Goal: Task Accomplishment & Management: Use online tool/utility

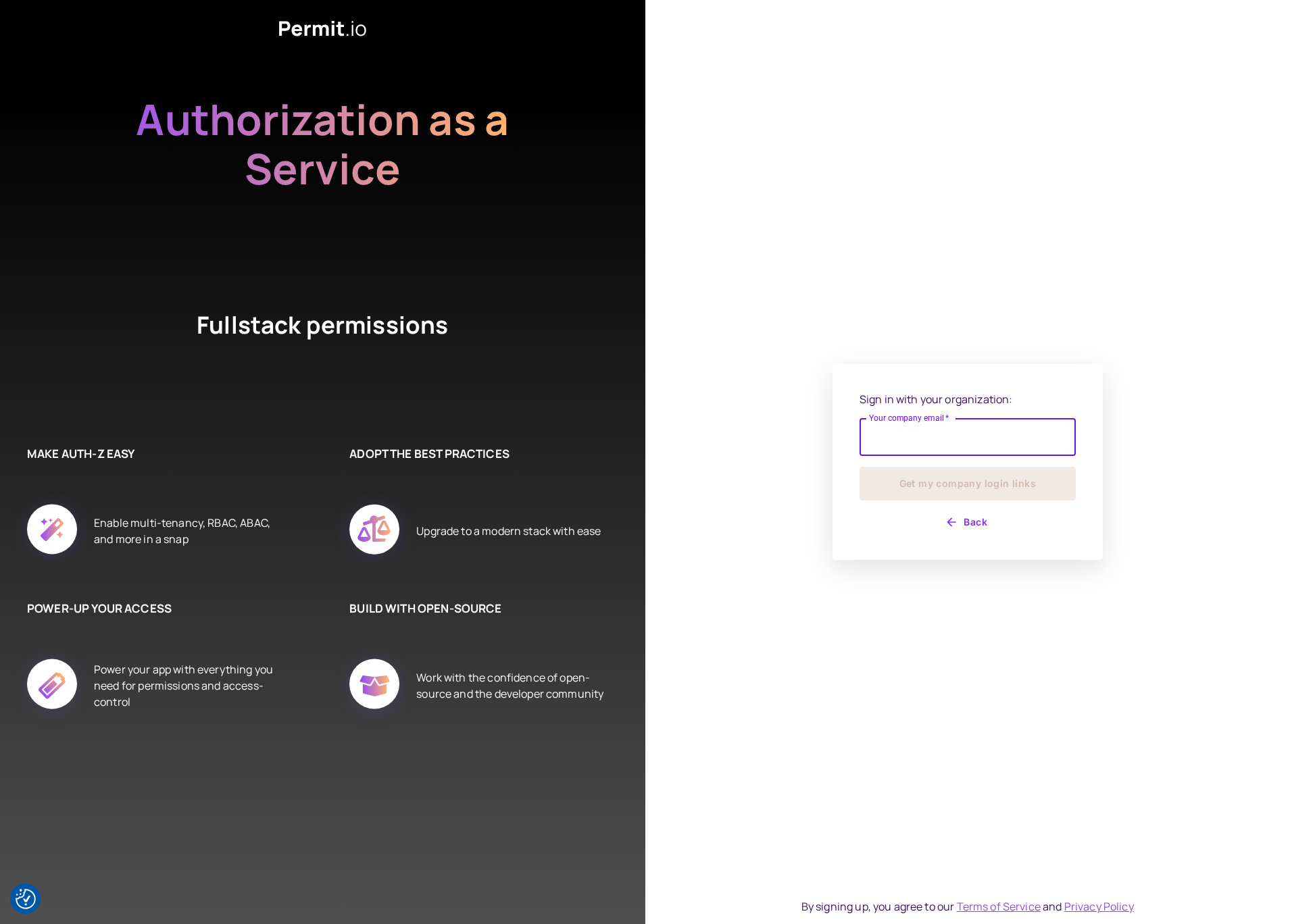
click at [890, 424] on input "Your company email   *" at bounding box center [968, 437] width 217 height 38
type input "**********"
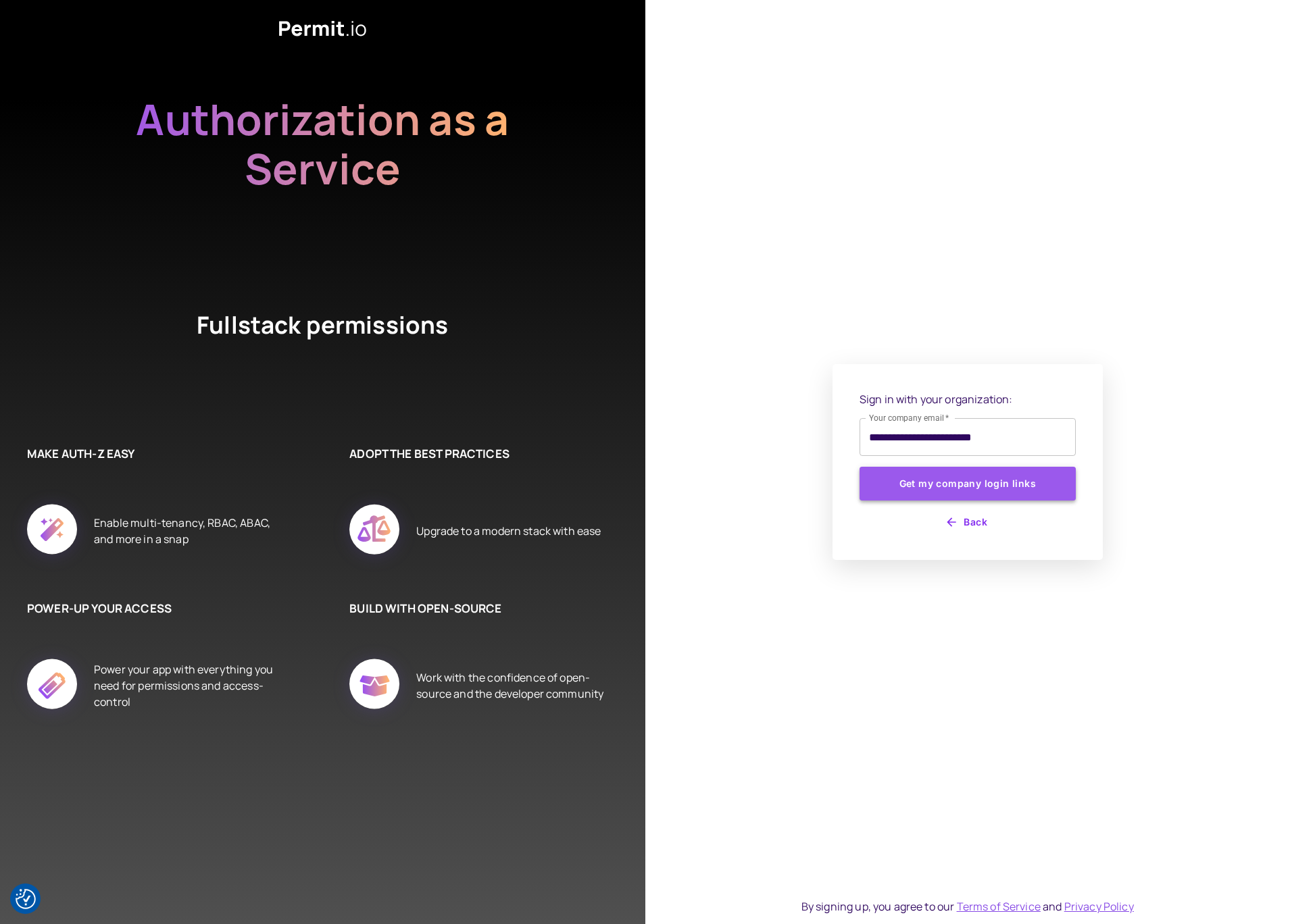
click at [972, 490] on button "Get my company login links" at bounding box center [968, 483] width 217 height 34
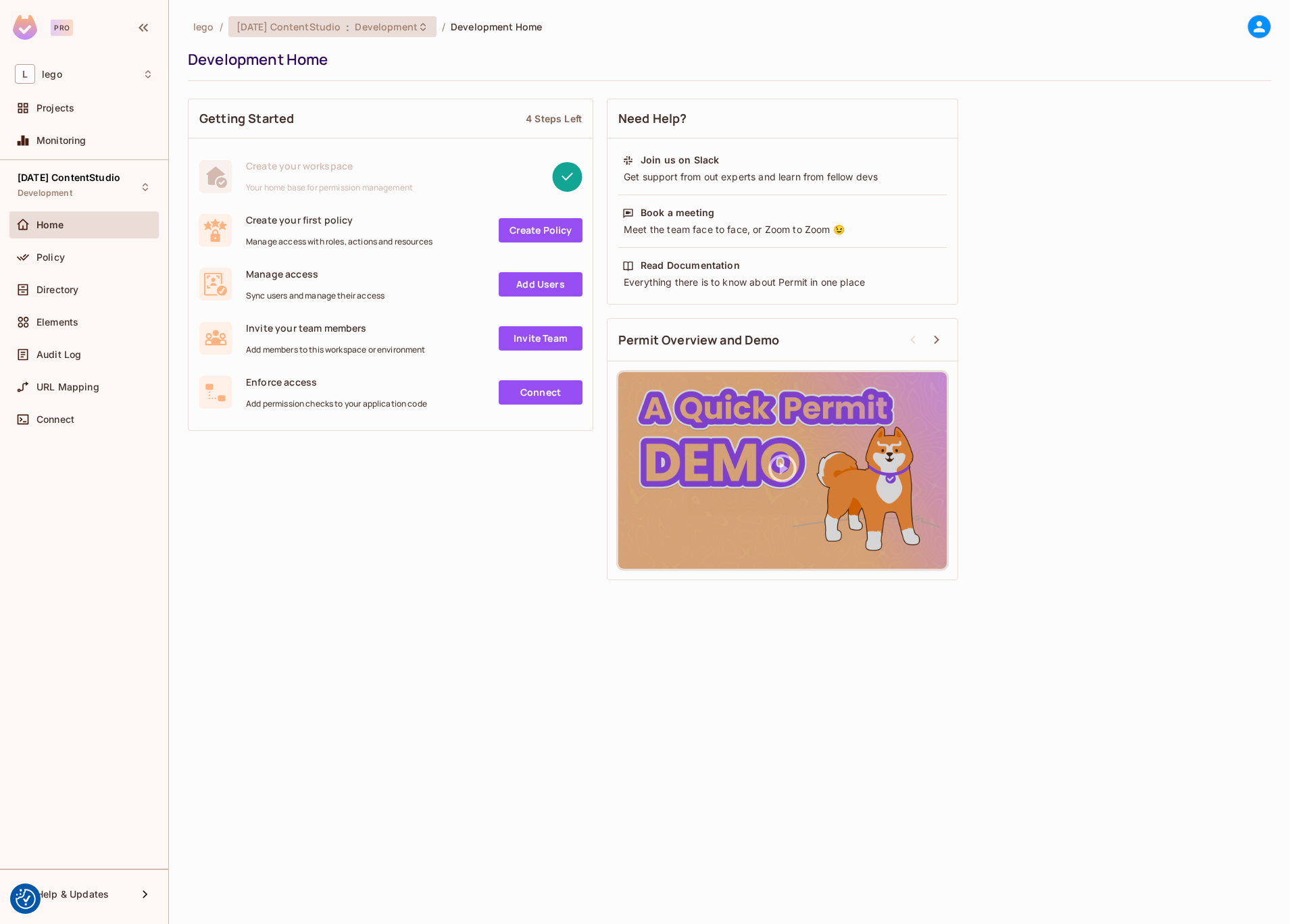
click at [301, 18] on div "[DATE] ContentStudio : Development" at bounding box center [332, 27] width 208 height 21
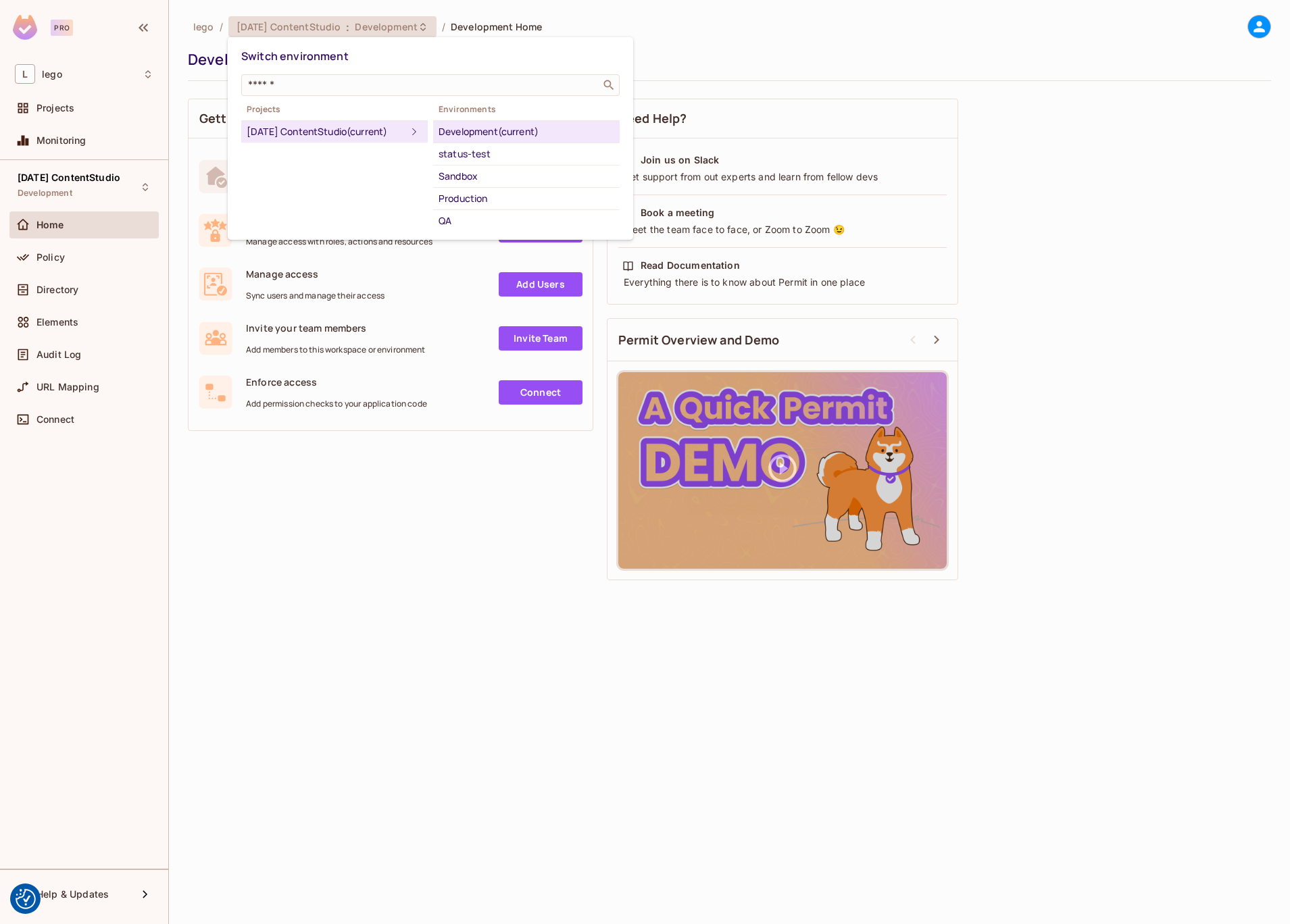
click at [1073, 99] on div at bounding box center [645, 462] width 1290 height 924
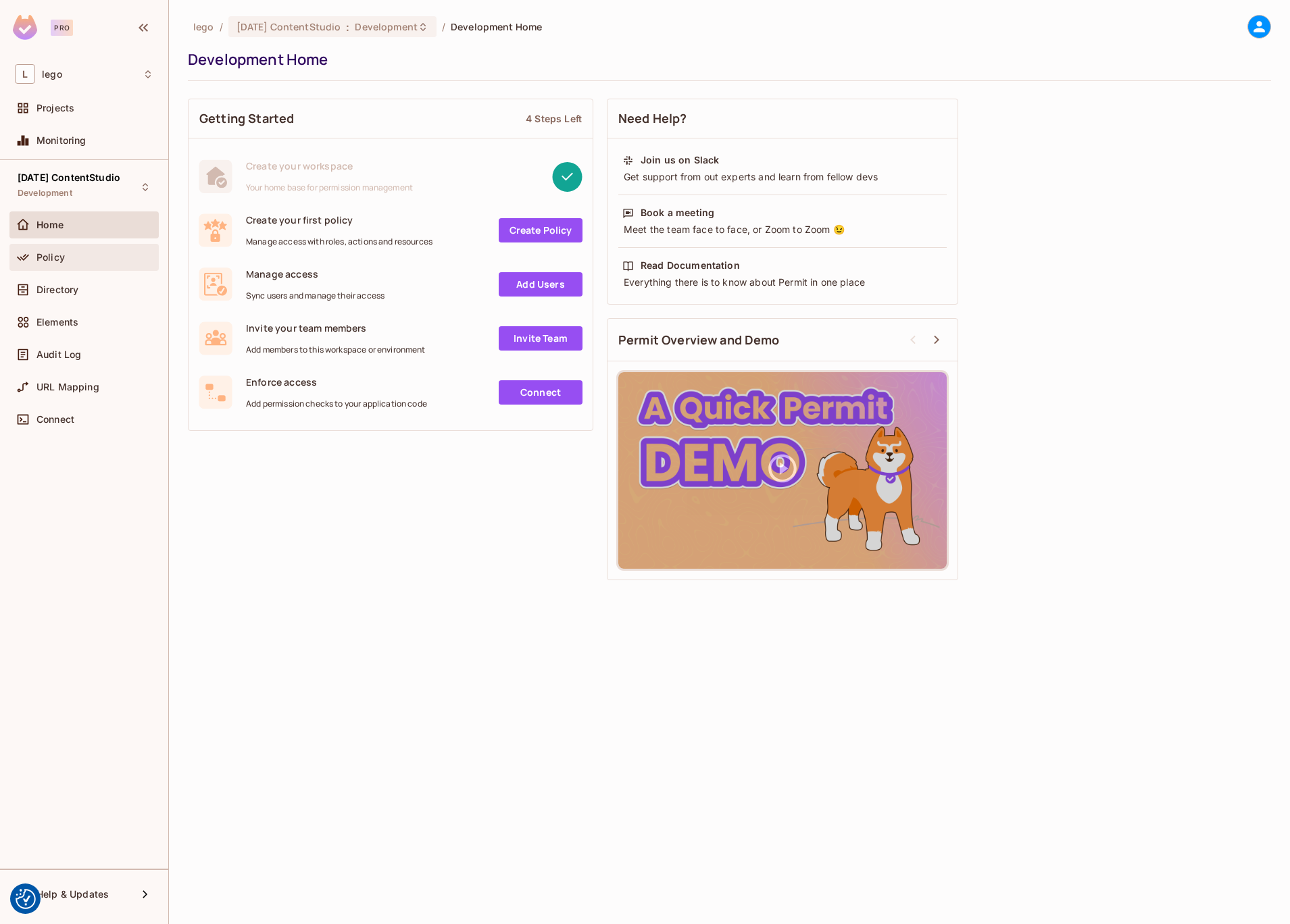
click at [50, 253] on span "Policy" at bounding box center [51, 257] width 28 height 11
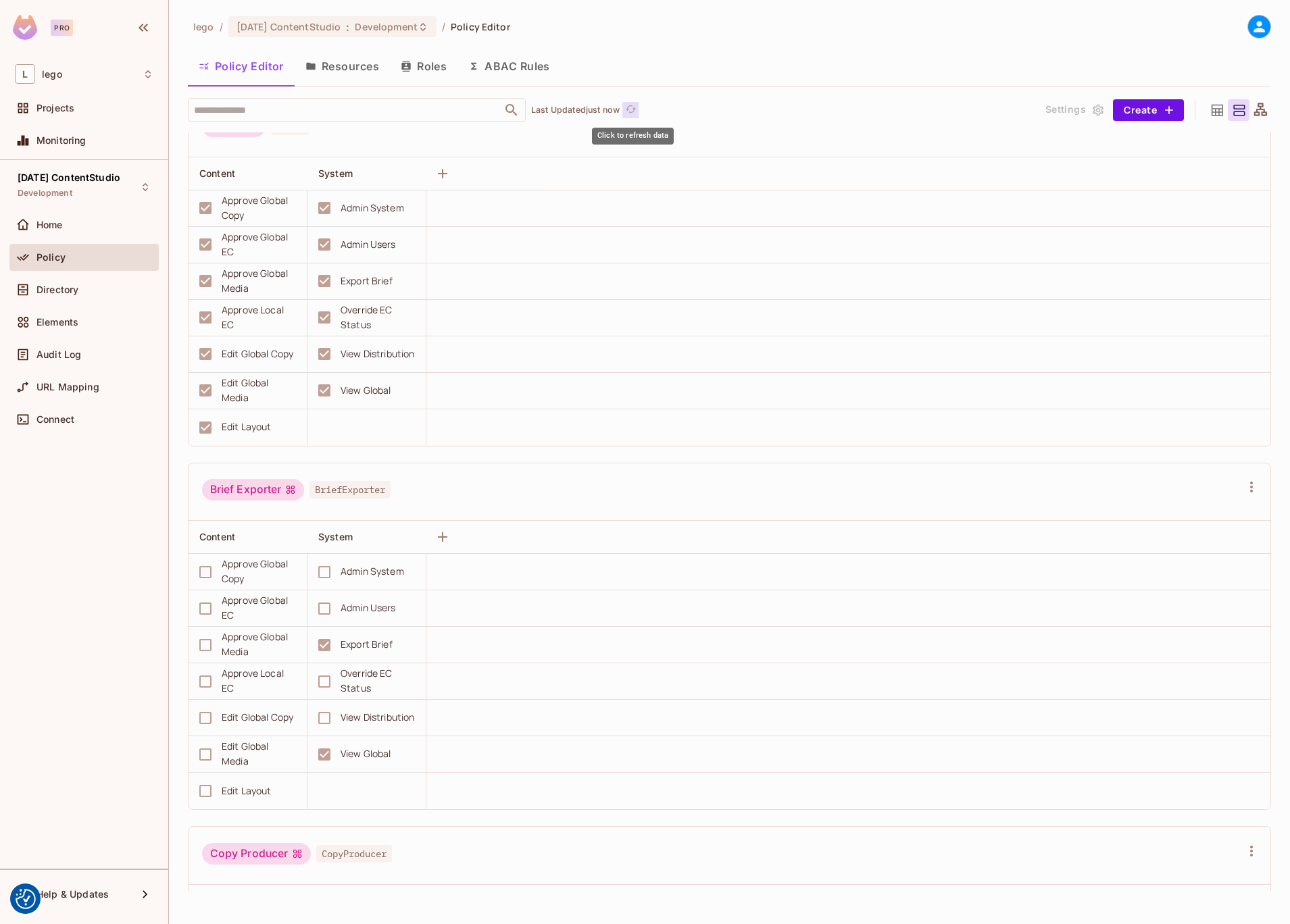
click at [625, 106] on button "Click to refresh data" at bounding box center [630, 110] width 16 height 16
click at [366, 31] on span "Development" at bounding box center [385, 27] width 62 height 13
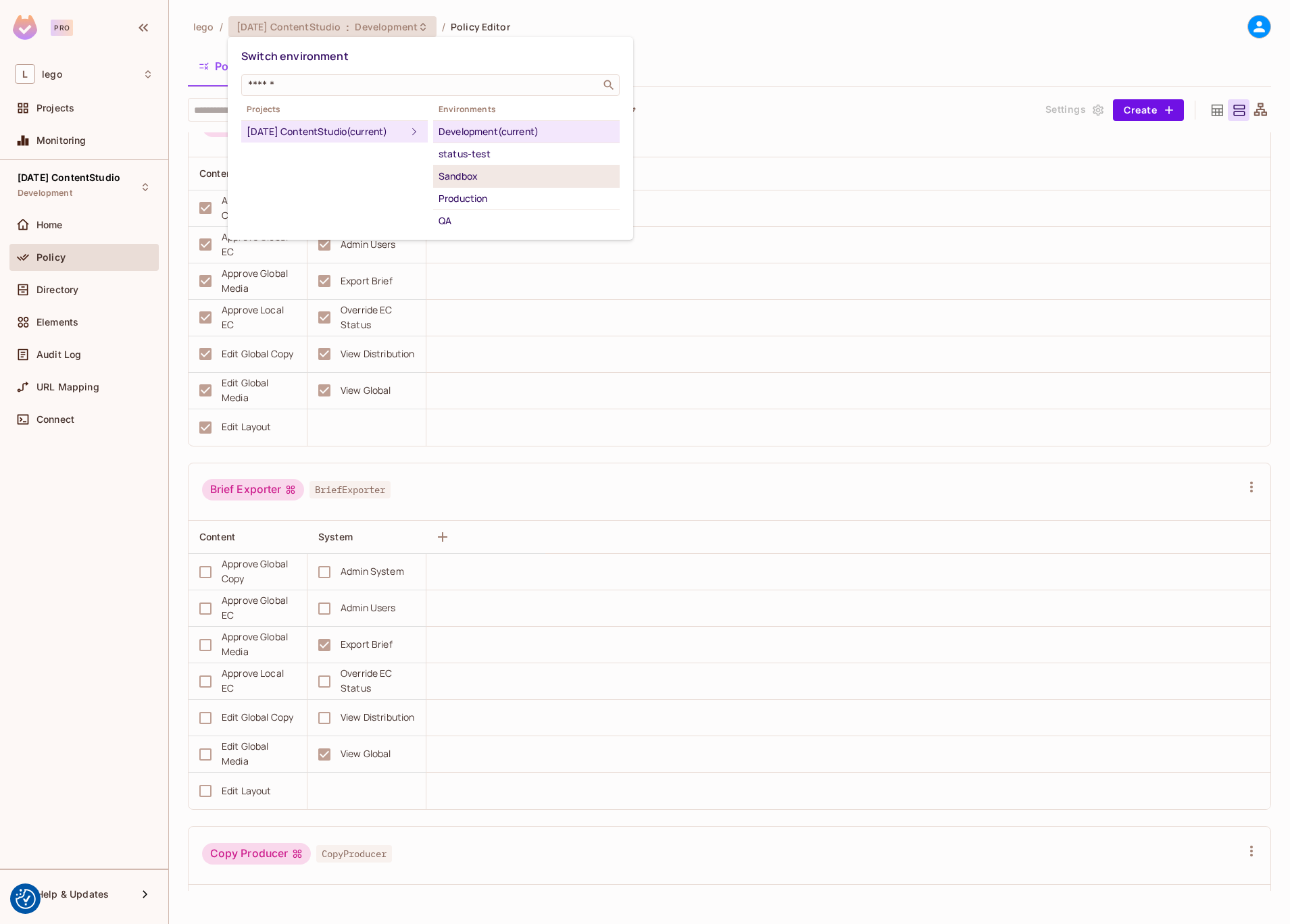
click at [494, 183] on div "Sandbox" at bounding box center [527, 176] width 176 height 16
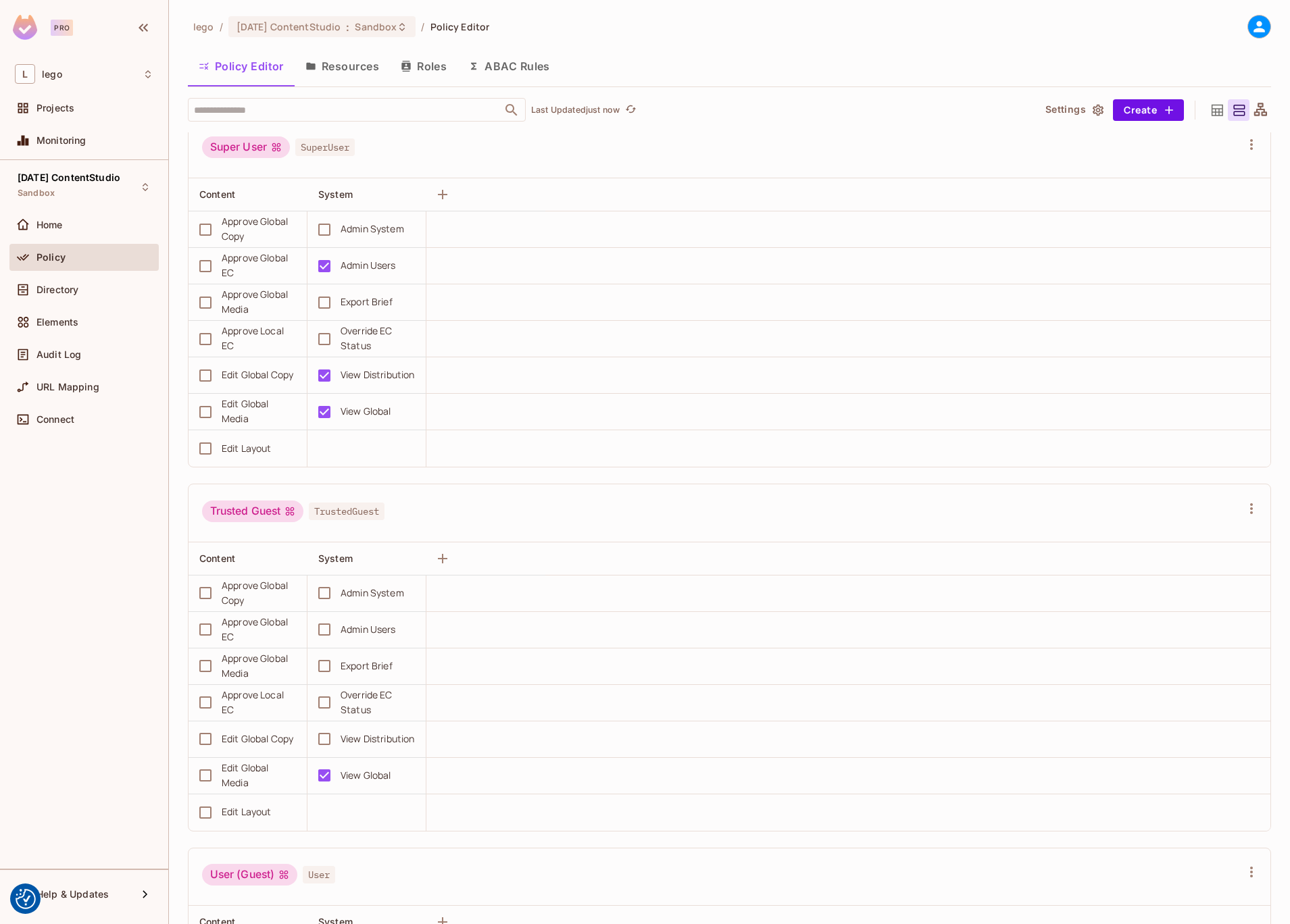
scroll to position [3288, 0]
click at [348, 509] on span "TrustedGuest" at bounding box center [347, 510] width 75 height 17
copy span "TrustedGuest"
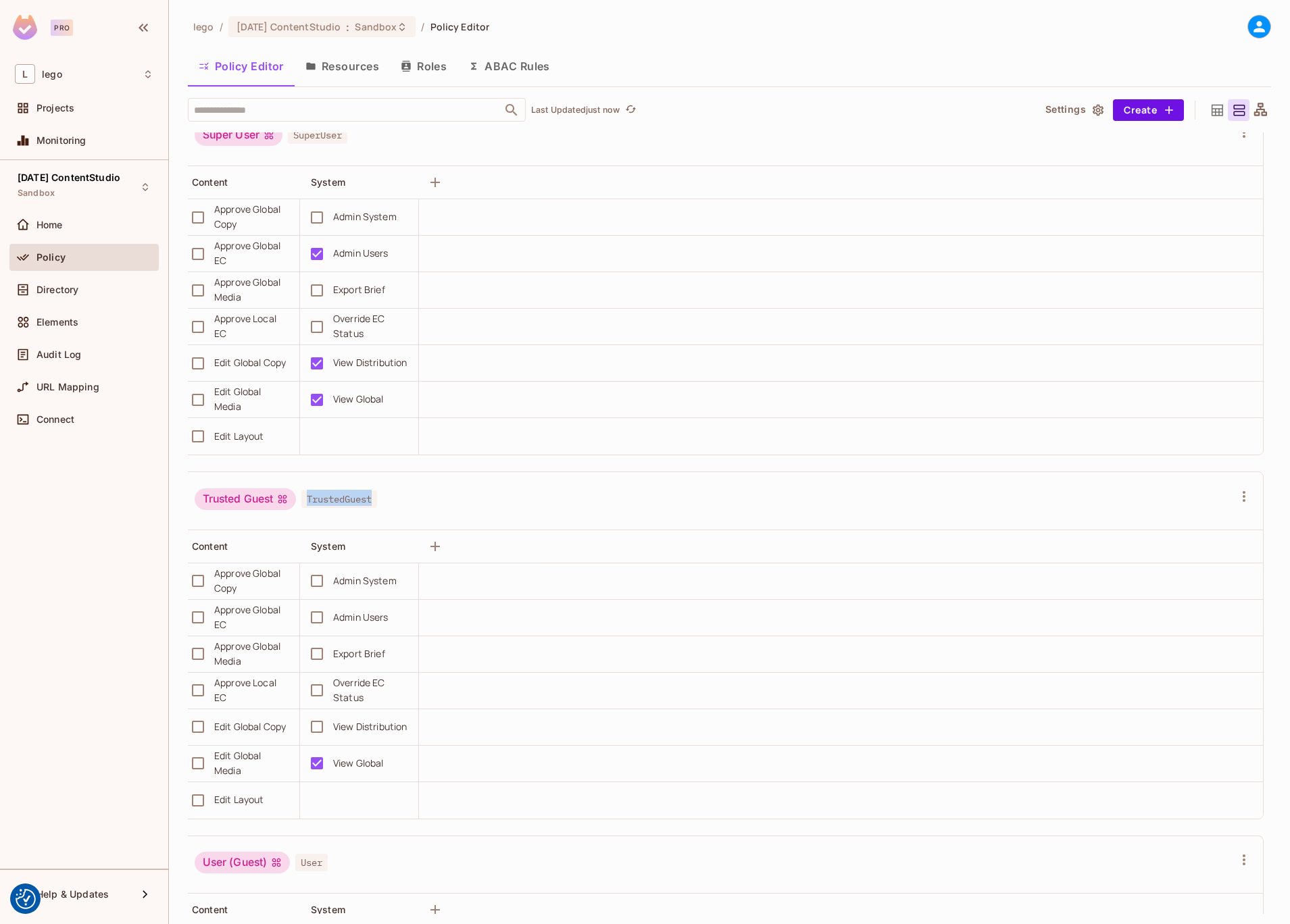
scroll to position [11, 5]
